Goal: Information Seeking & Learning: Learn about a topic

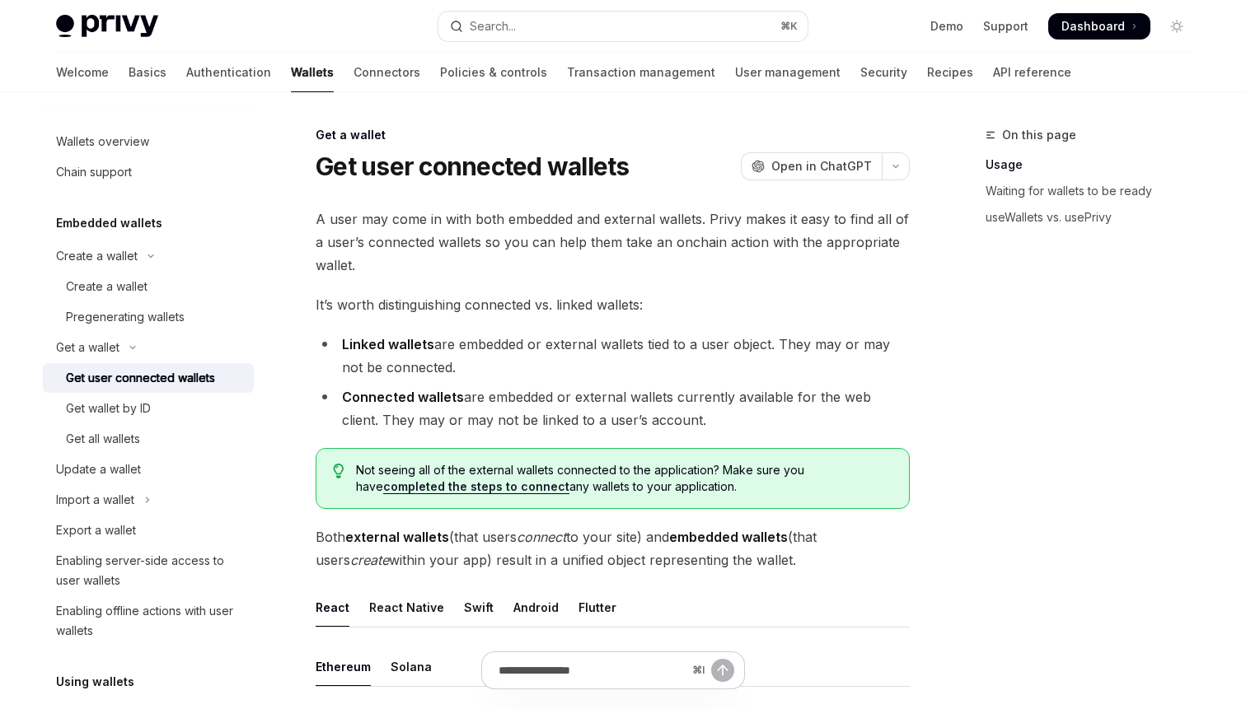
scroll to position [517, 0]
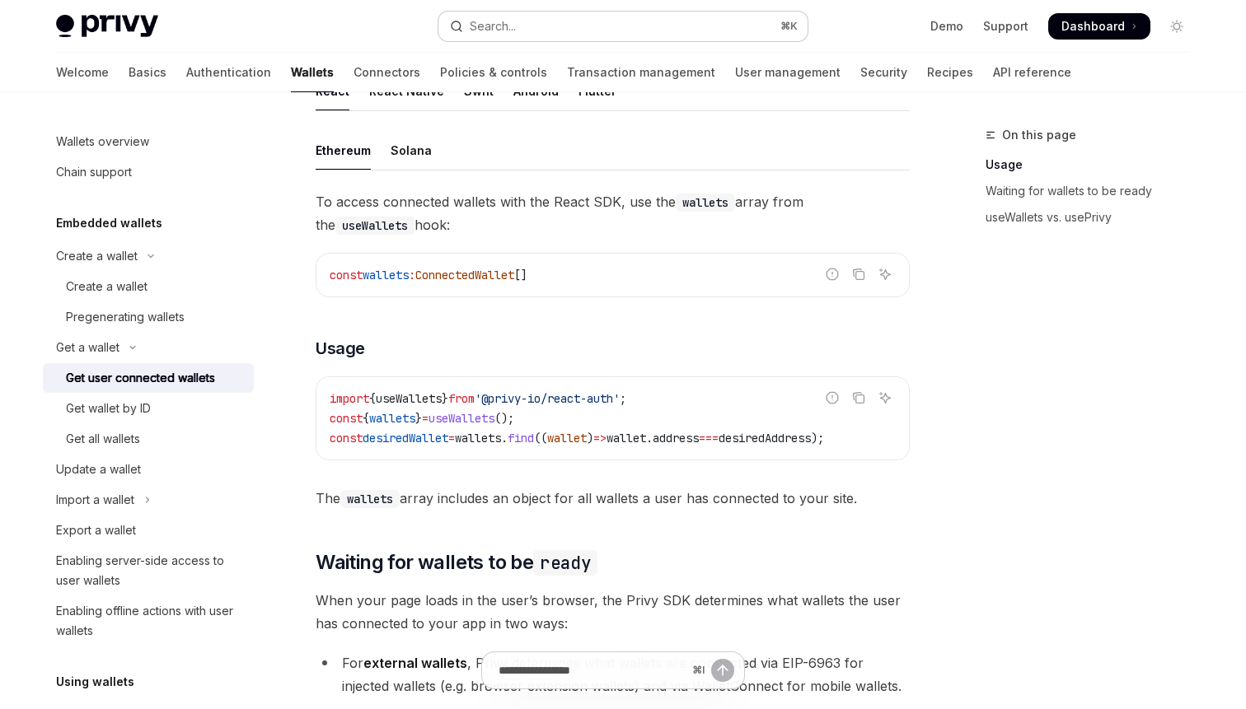
click at [599, 26] on button "Search... ⌘ K" at bounding box center [622, 27] width 369 height 30
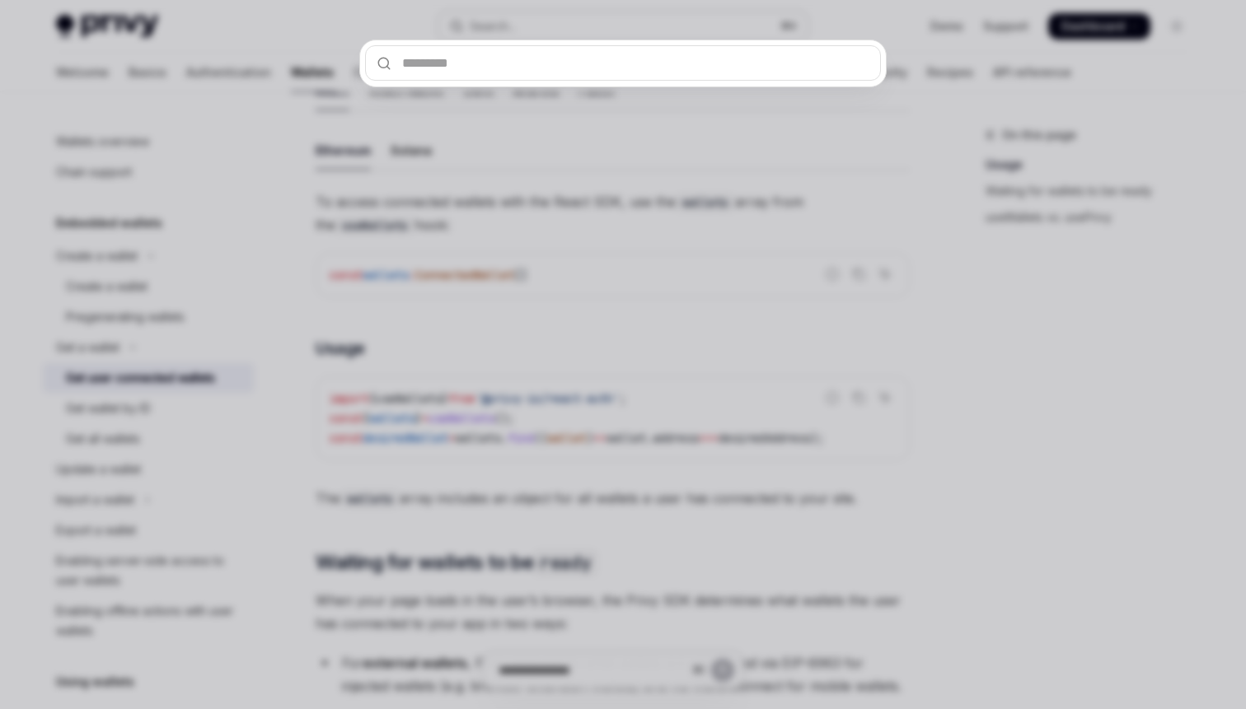
type input "**********"
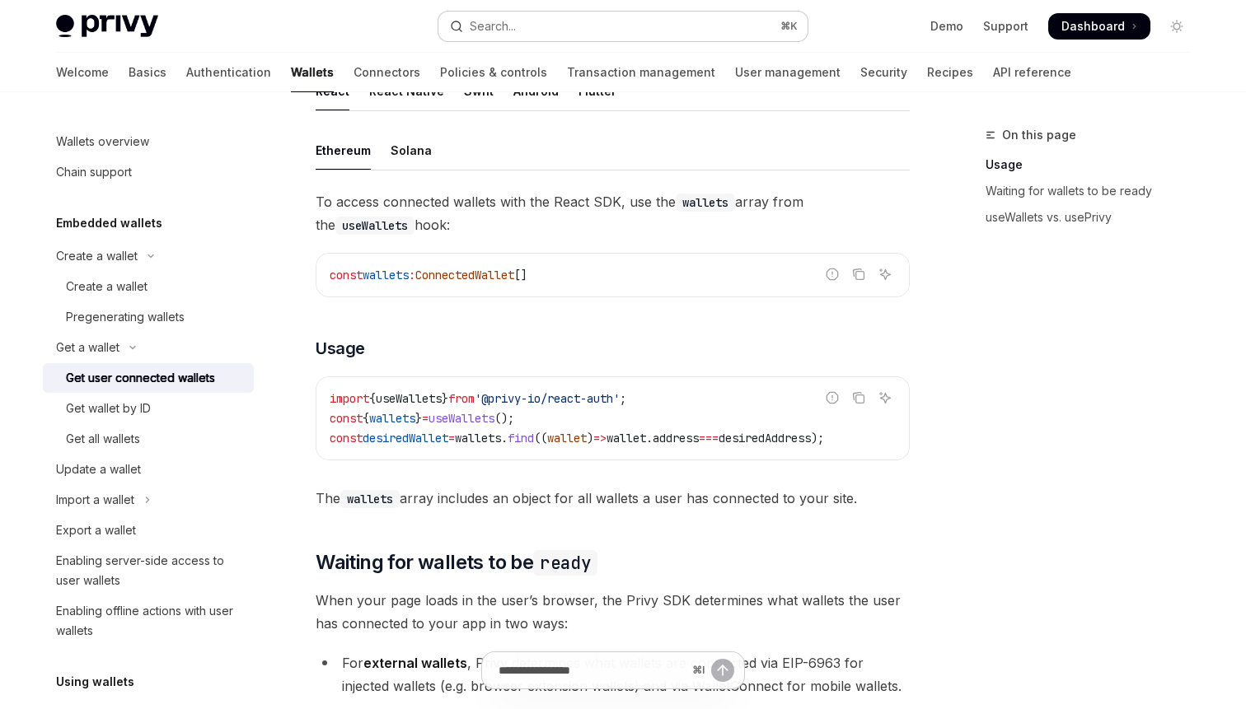
type textarea "*"
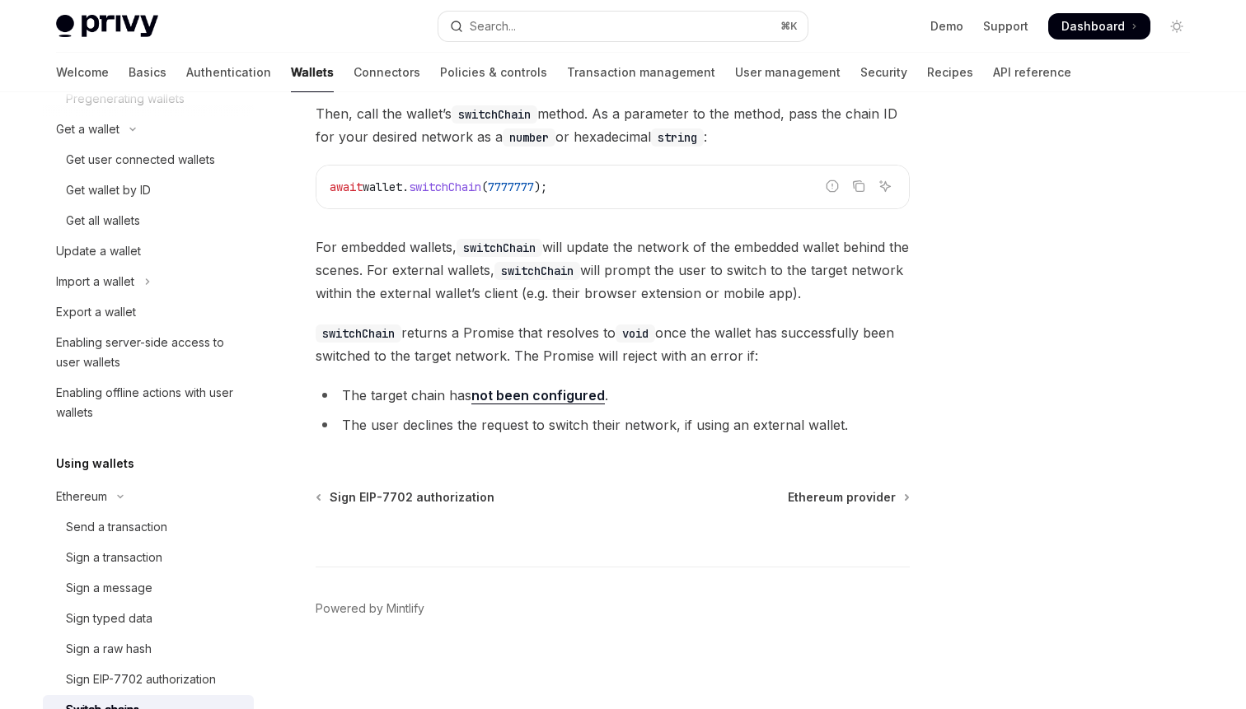
scroll to position [217, 0]
click at [569, 21] on button "Search... ⌘ K" at bounding box center [622, 27] width 369 height 30
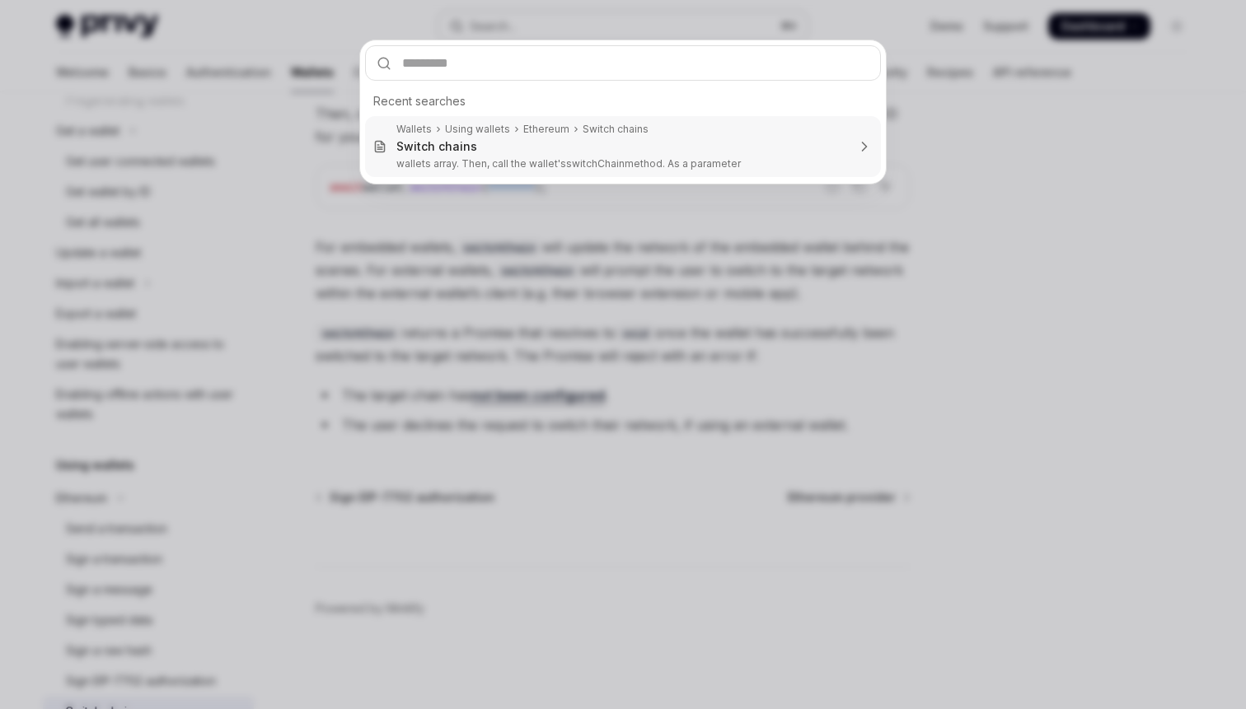
type input "**********"
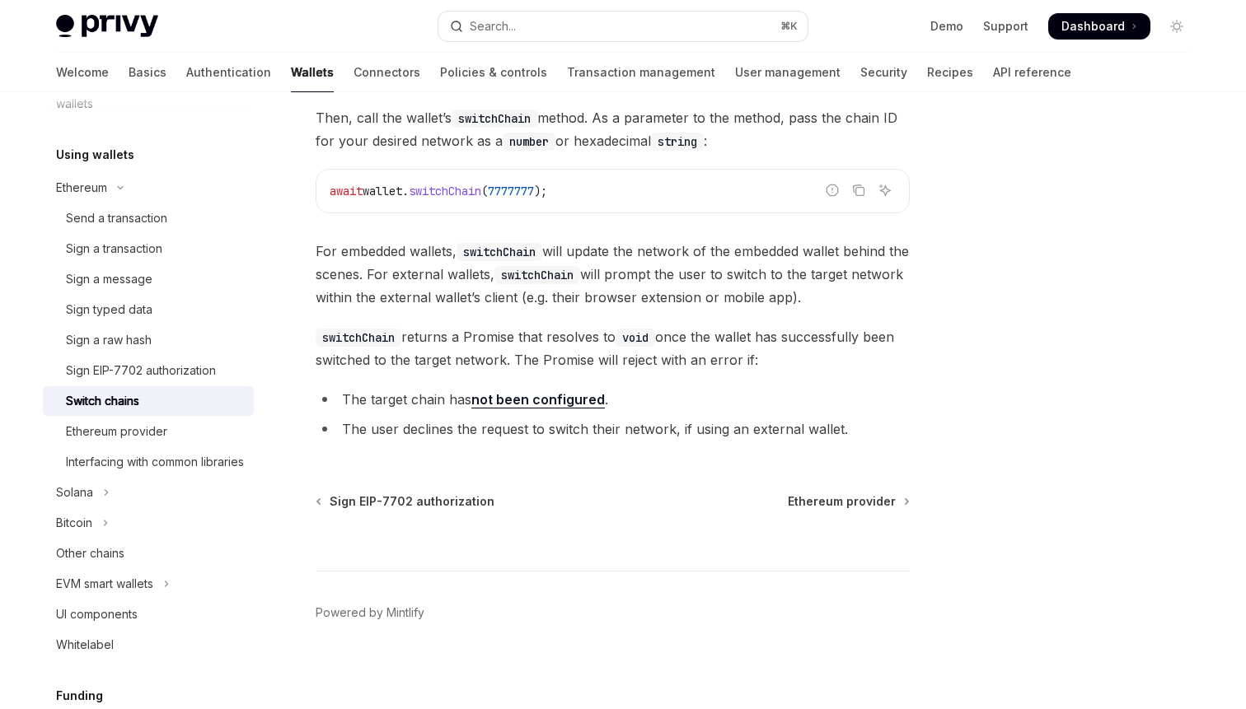
scroll to position [318, 0]
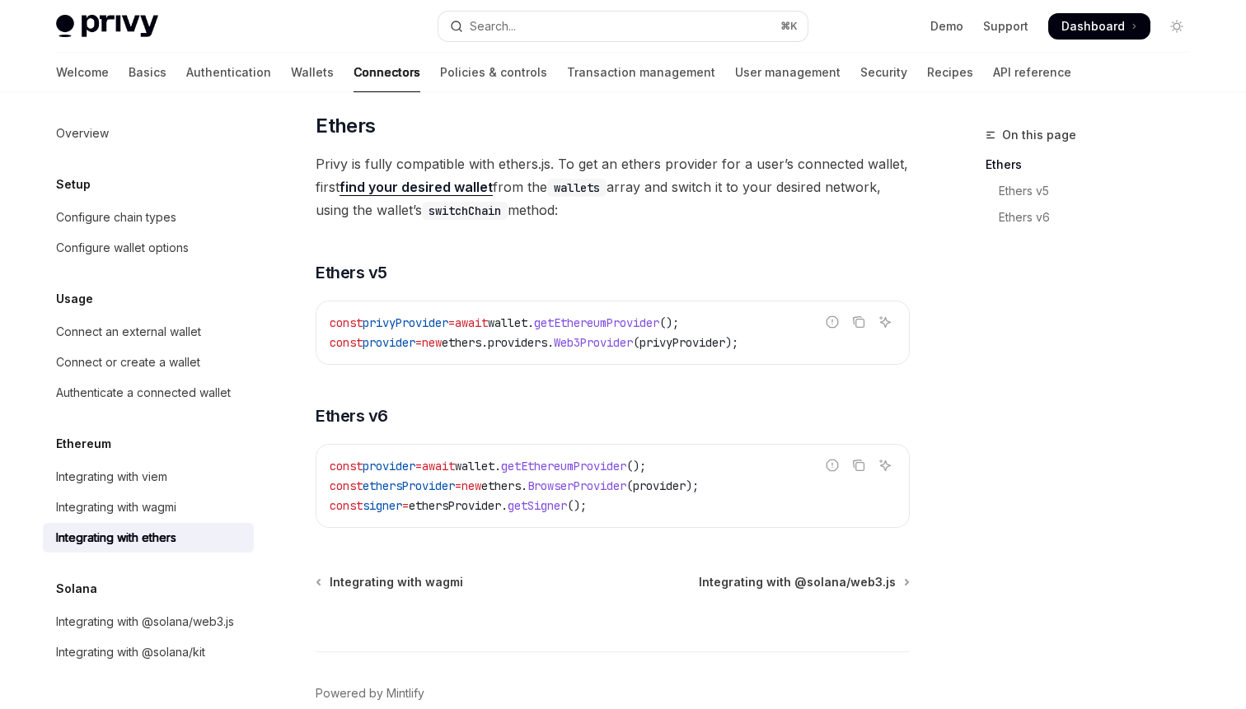
scroll to position [92, 0]
type textarea "*"
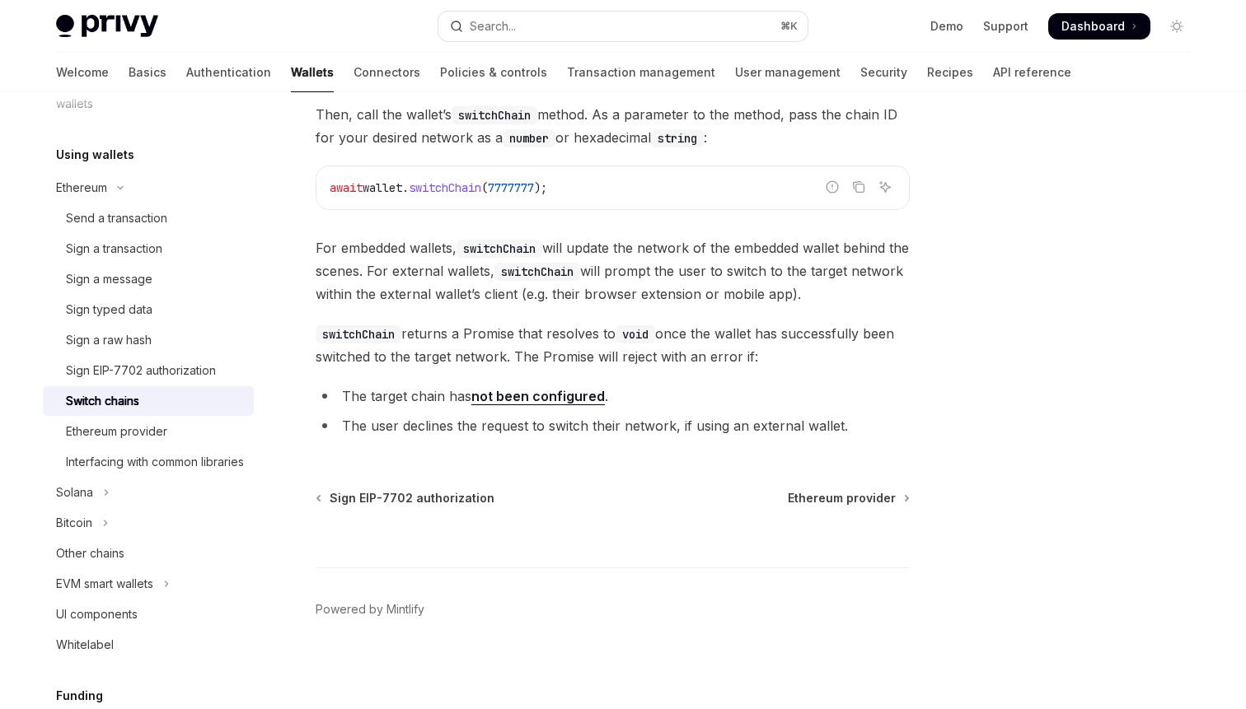
scroll to position [318, 0]
